Goal: Find specific page/section: Find specific page/section

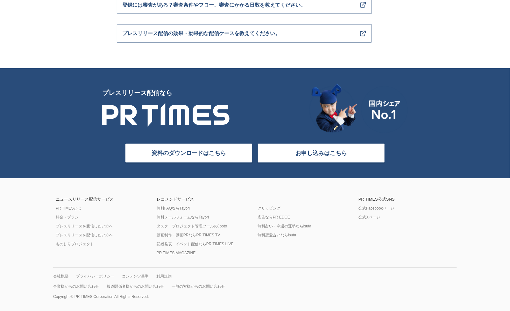
scroll to position [2522, 0]
click at [76, 209] on link "PR TIMESとは" at bounding box center [68, 208] width 25 height 5
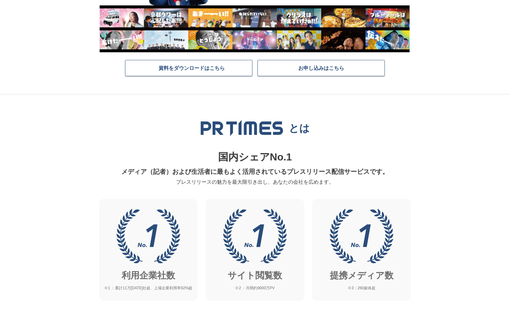
scroll to position [119, 0]
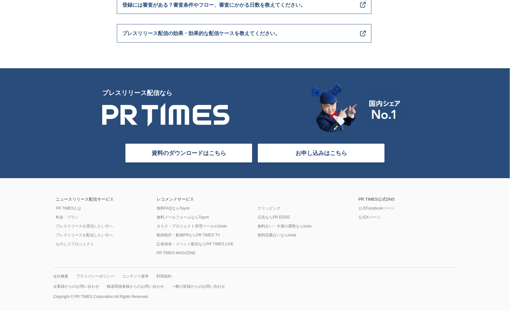
scroll to position [2522, 0]
click at [57, 275] on link "会社概要" at bounding box center [60, 276] width 15 height 5
